Goal: Transaction & Acquisition: Purchase product/service

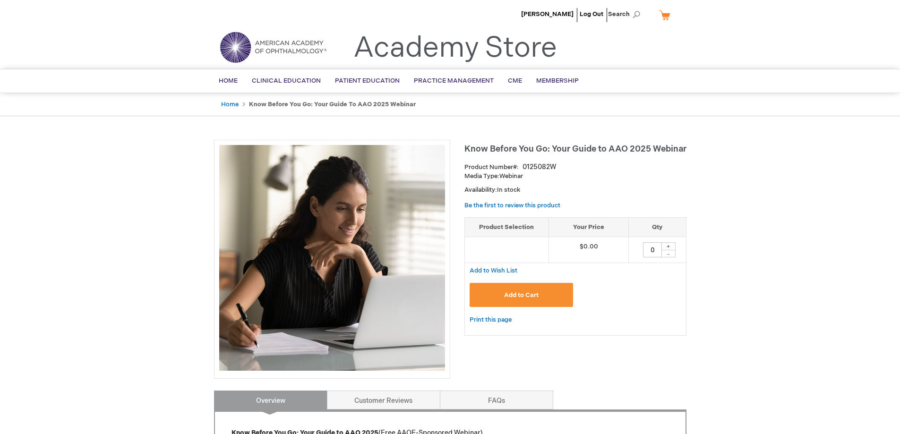
click at [535, 292] on span "Add to Cart" at bounding box center [521, 296] width 34 height 8
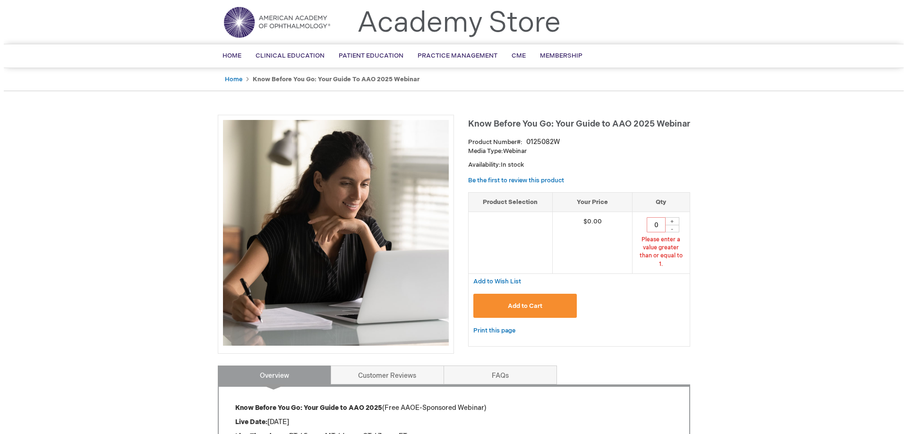
scroll to position [26, 0]
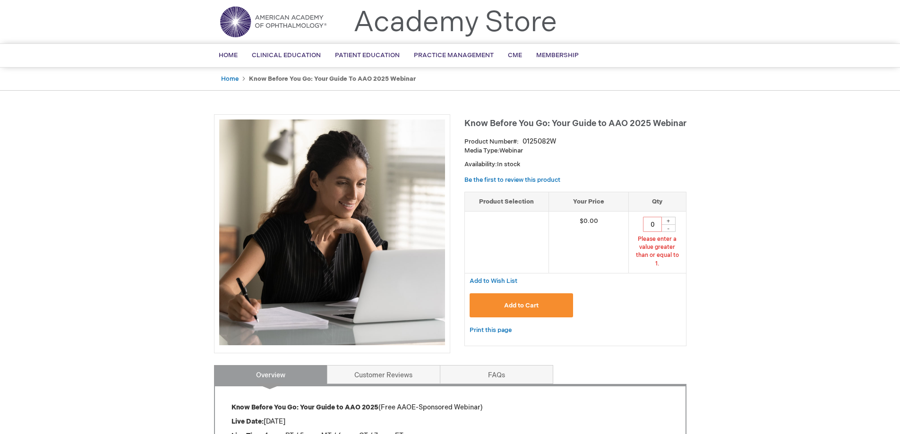
click at [668, 221] on div "+" at bounding box center [668, 221] width 14 height 8
type input "1"
click at [520, 293] on button "Add to Cart" at bounding box center [522, 305] width 104 height 24
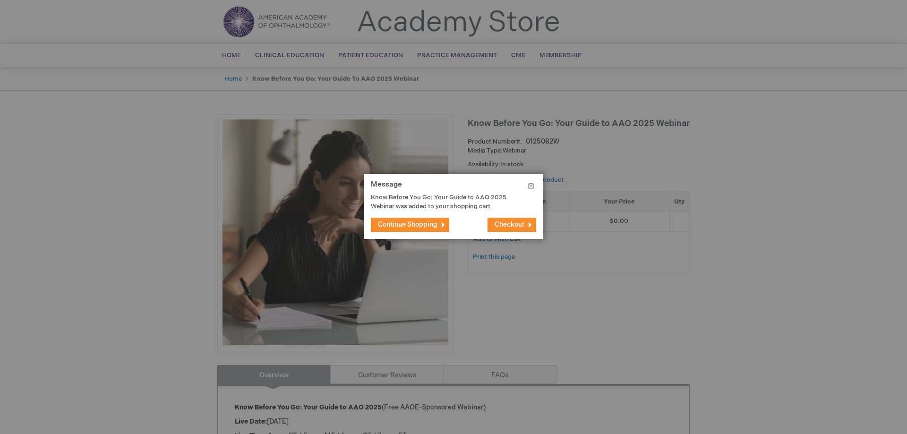
click at [498, 225] on span "Checkout" at bounding box center [510, 225] width 30 height 8
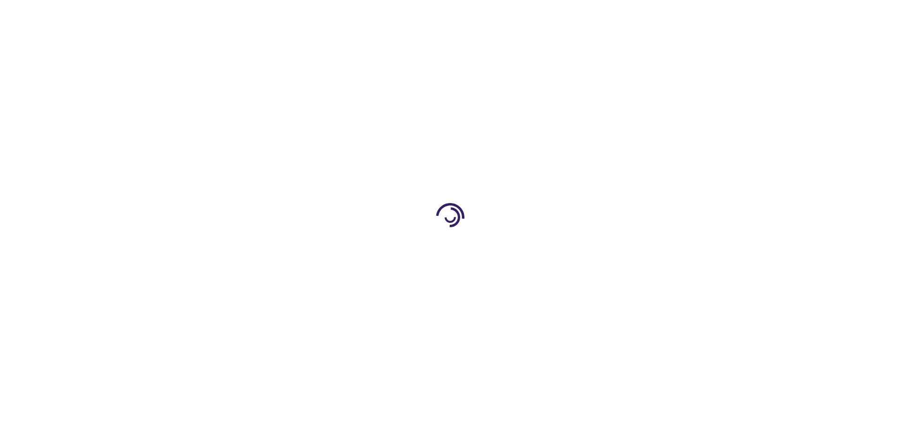
select select "US"
select select "41"
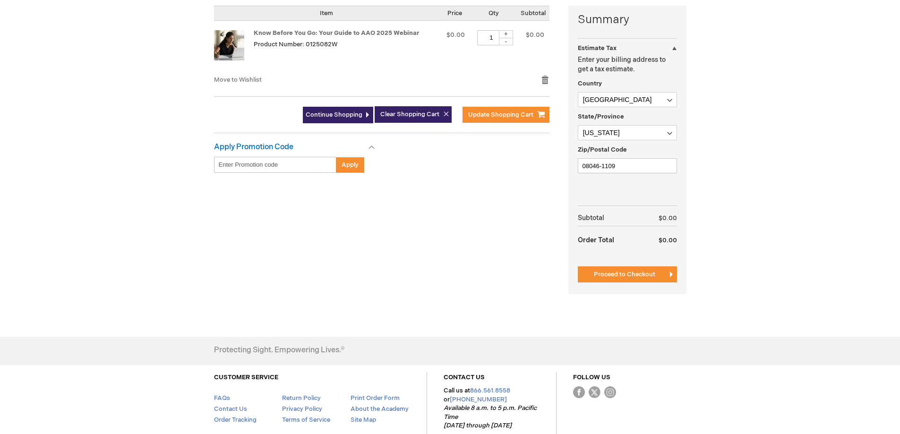
scroll to position [236, 0]
click at [617, 276] on span "Proceed to Checkout" at bounding box center [624, 274] width 61 height 8
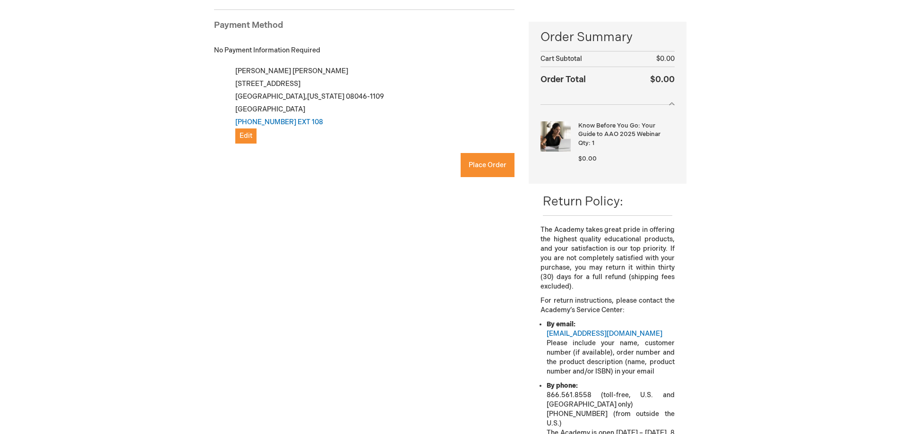
checkbox input "true"
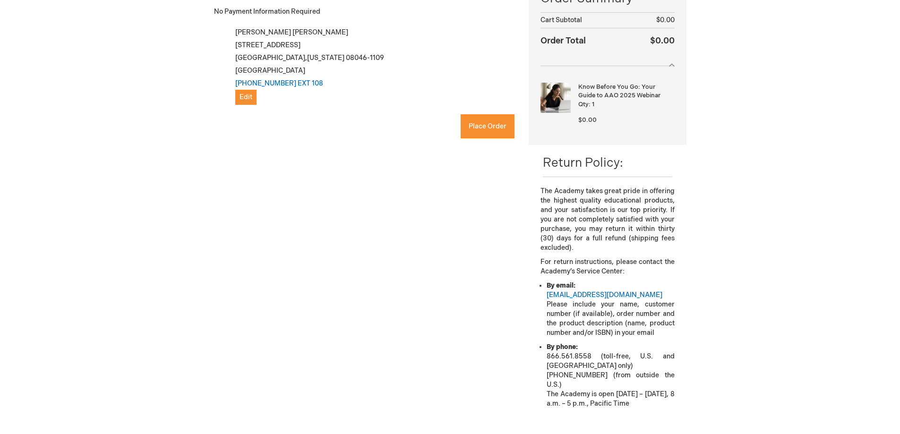
scroll to position [35, 0]
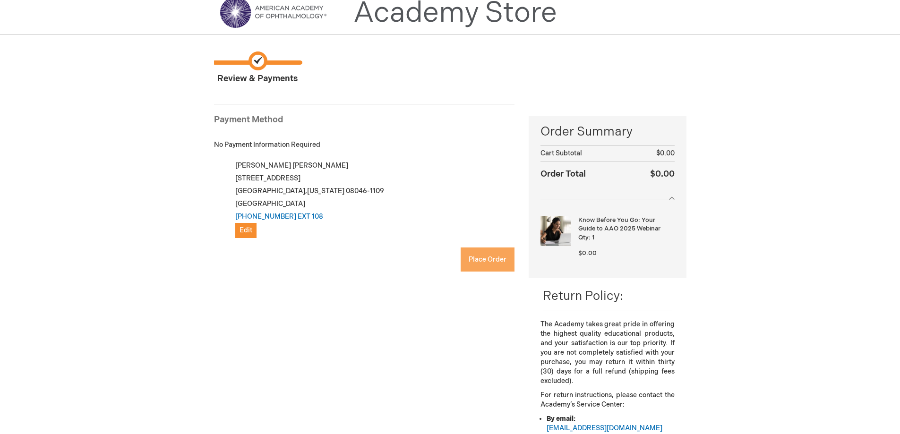
click at [489, 262] on span "Place Order" at bounding box center [488, 260] width 38 height 8
